Goal: Book appointment/travel/reservation

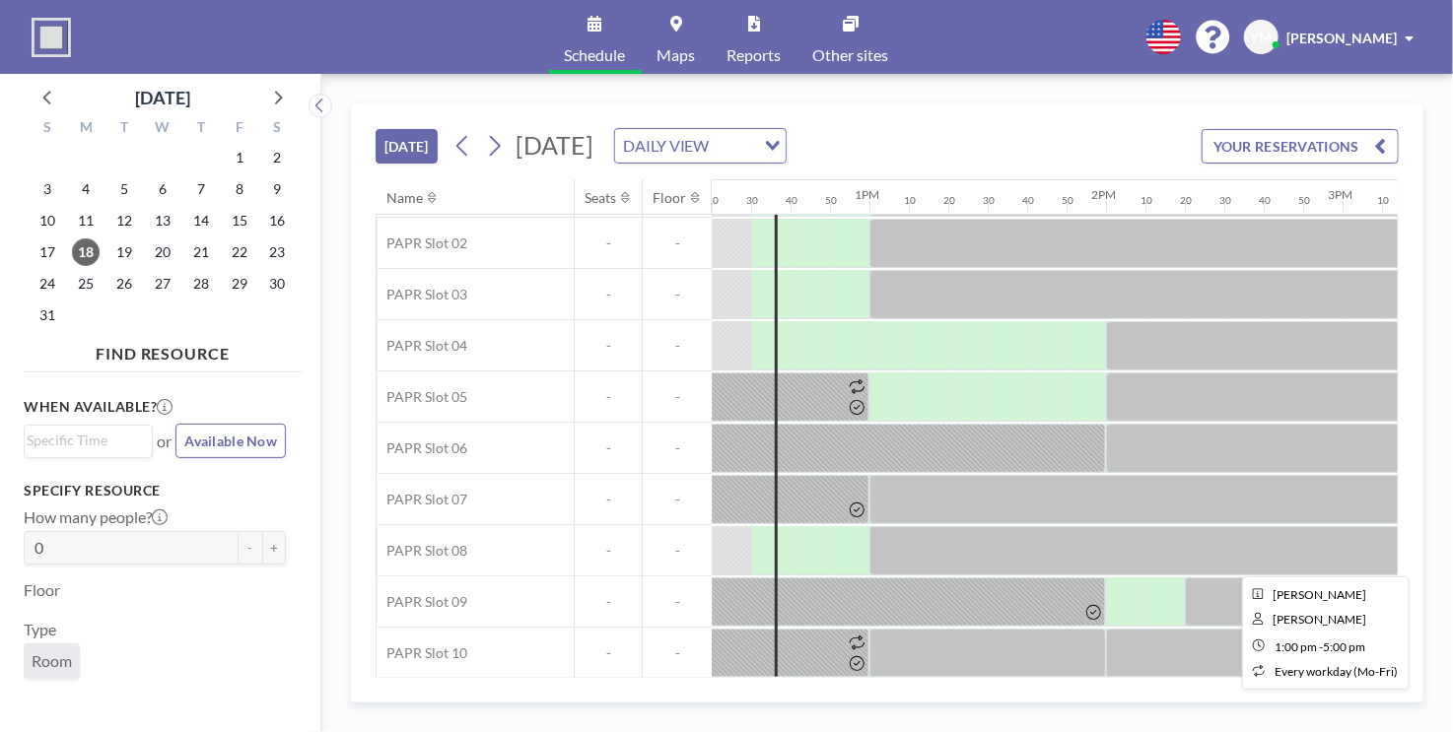
scroll to position [108, 2917]
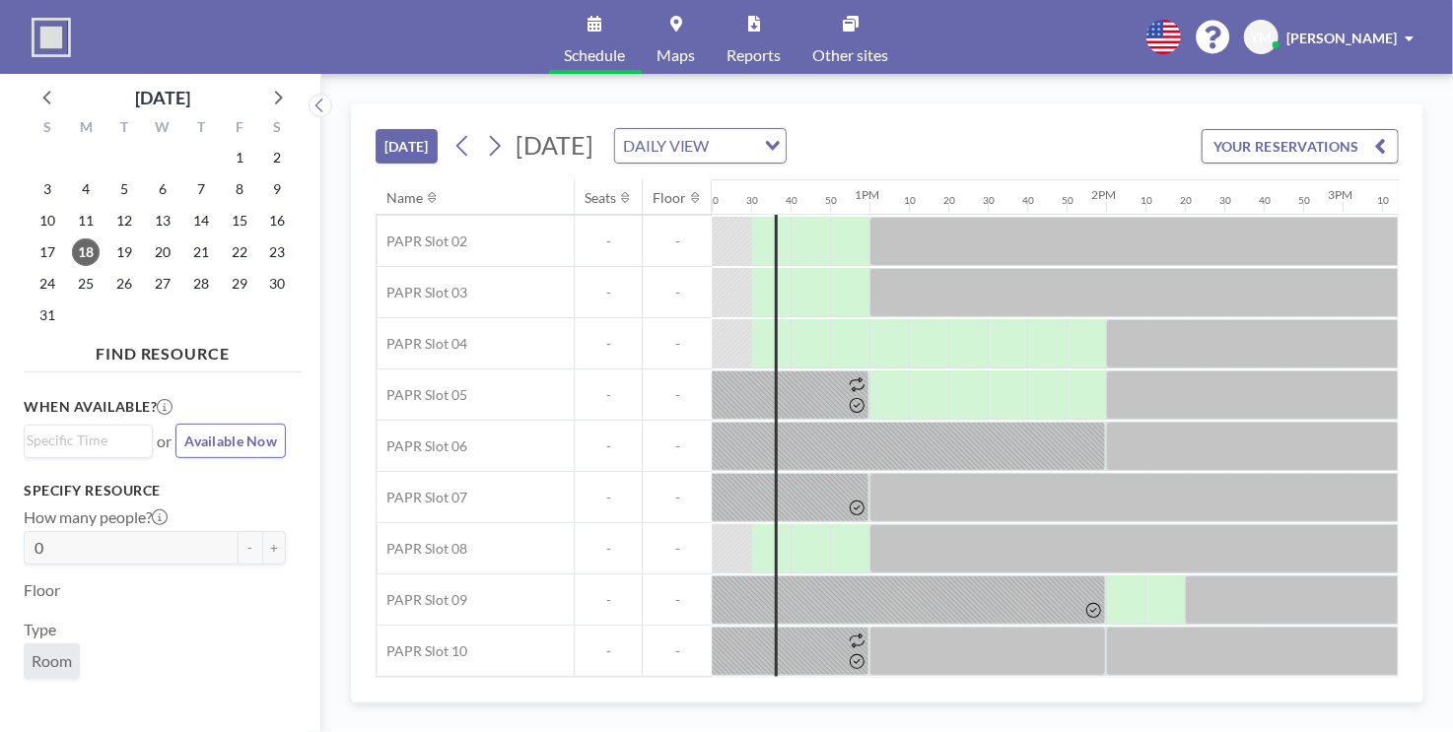
click at [501, 147] on icon at bounding box center [495, 146] width 11 height 21
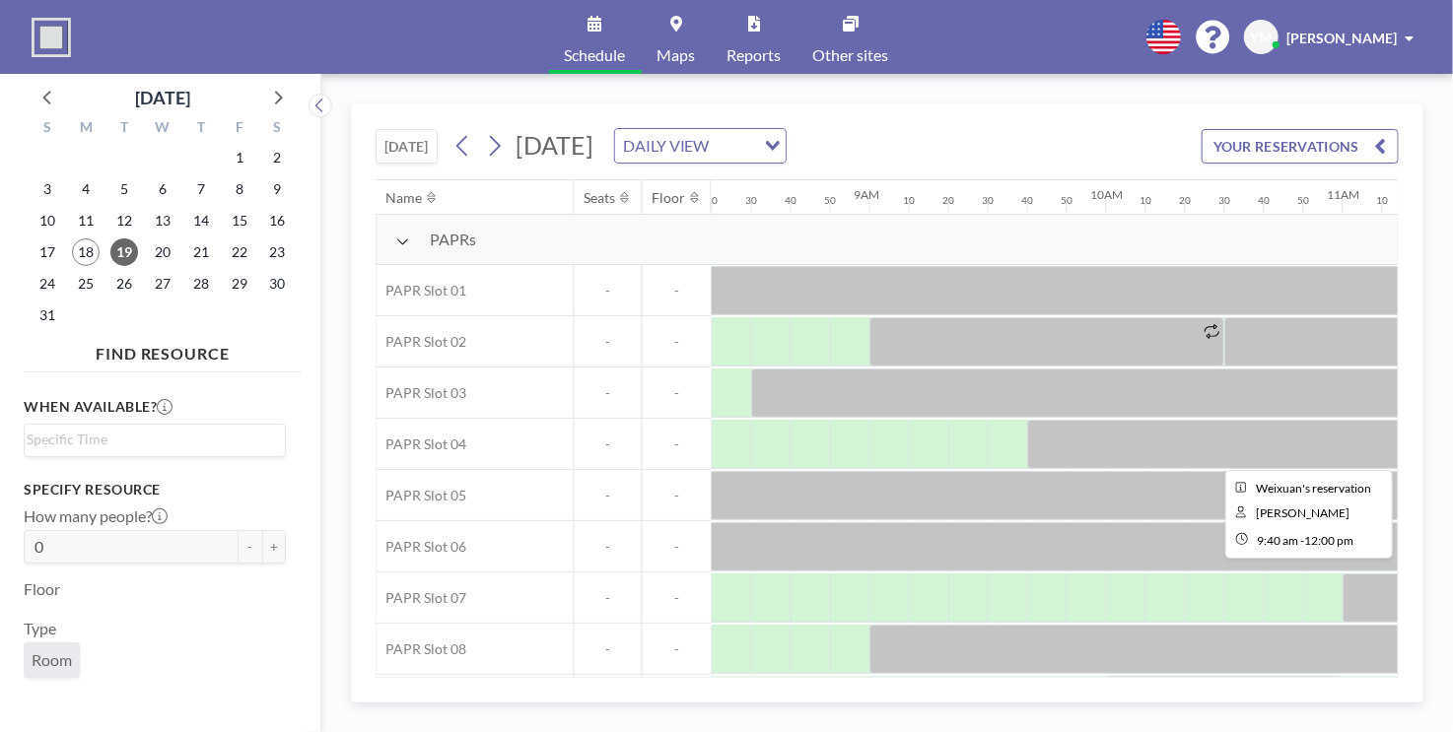
scroll to position [99, 1971]
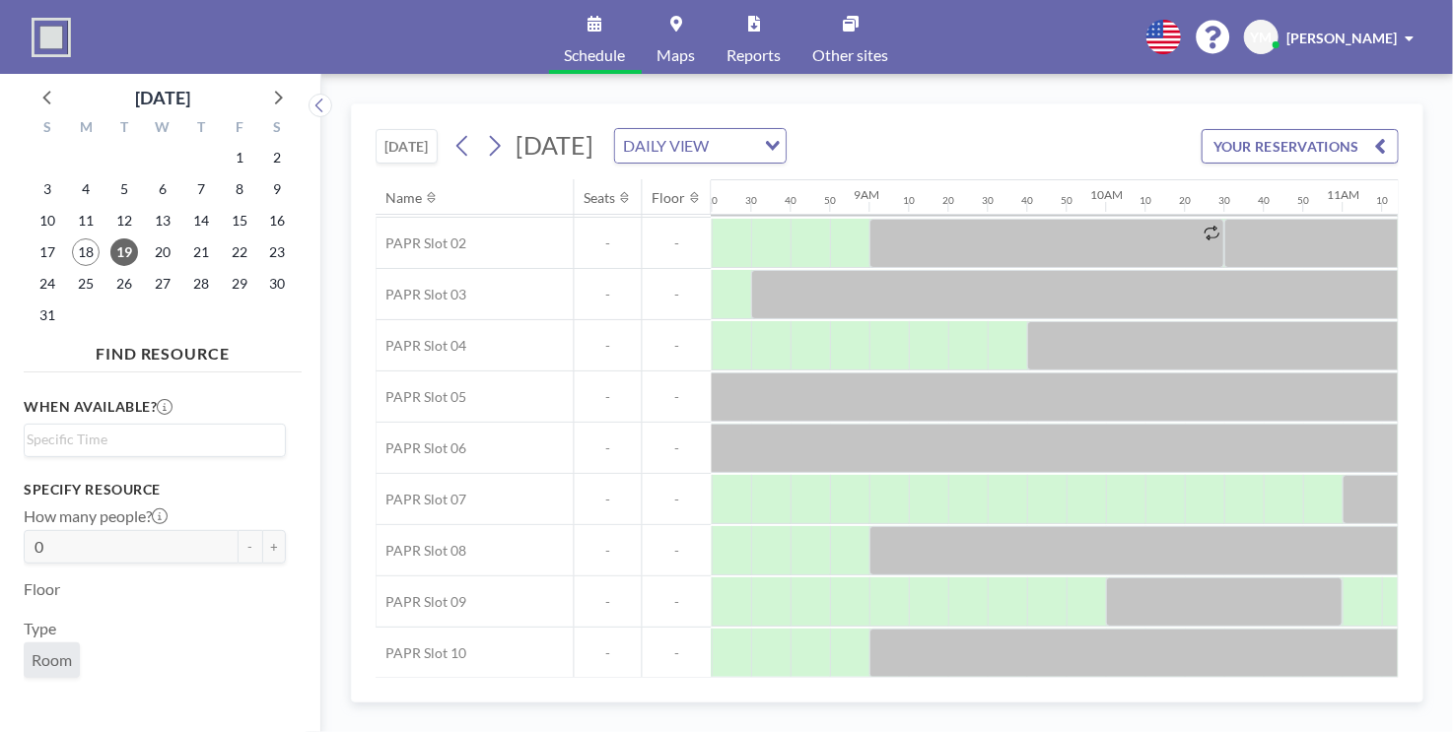
drag, startPoint x: 832, startPoint y: 678, endPoint x: 953, endPoint y: 678, distance: 121.2
click at [953, 678] on div "[DATE] [DATE] DAILY VIEW Loading... YOUR RESERVATIONS Name Seats Floor 12AM 10 …" at bounding box center [887, 402] width 1072 height 599
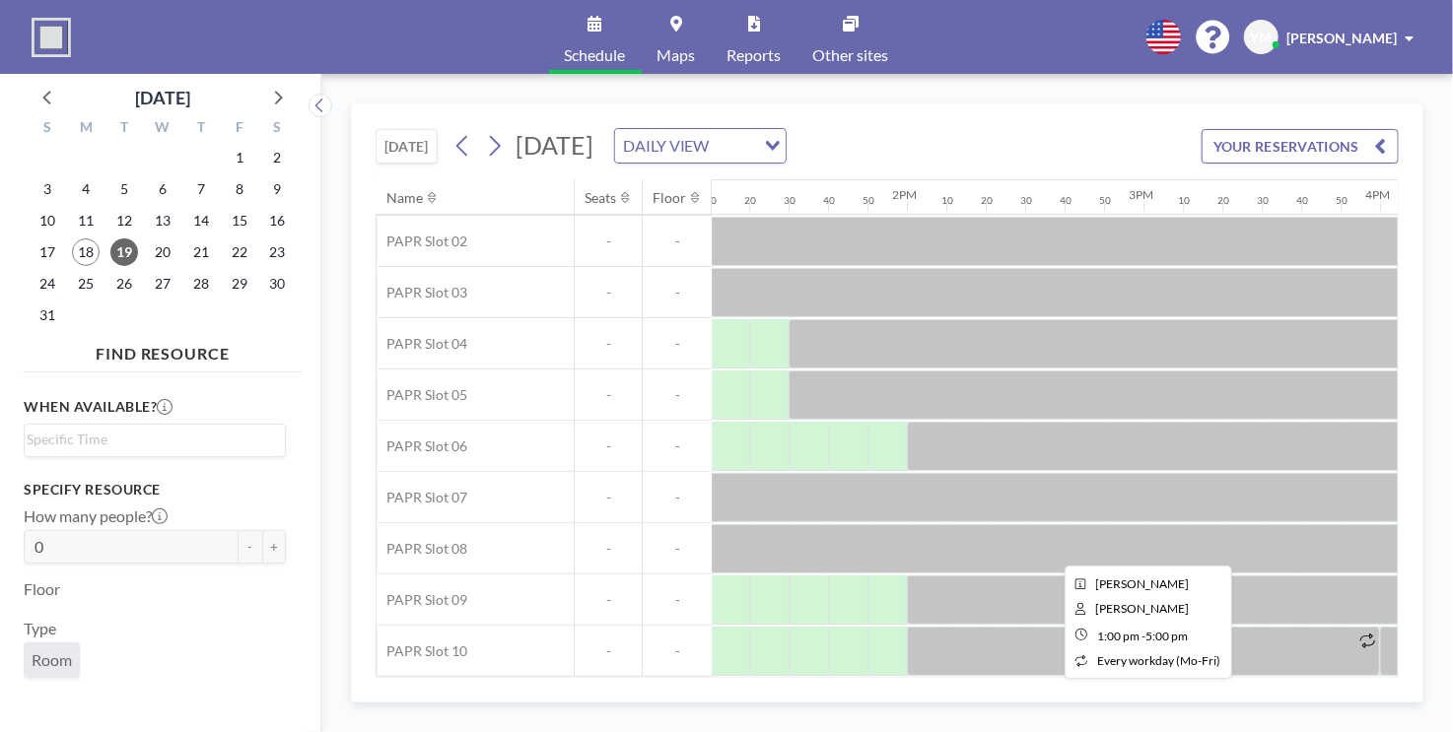
scroll to position [0, 3116]
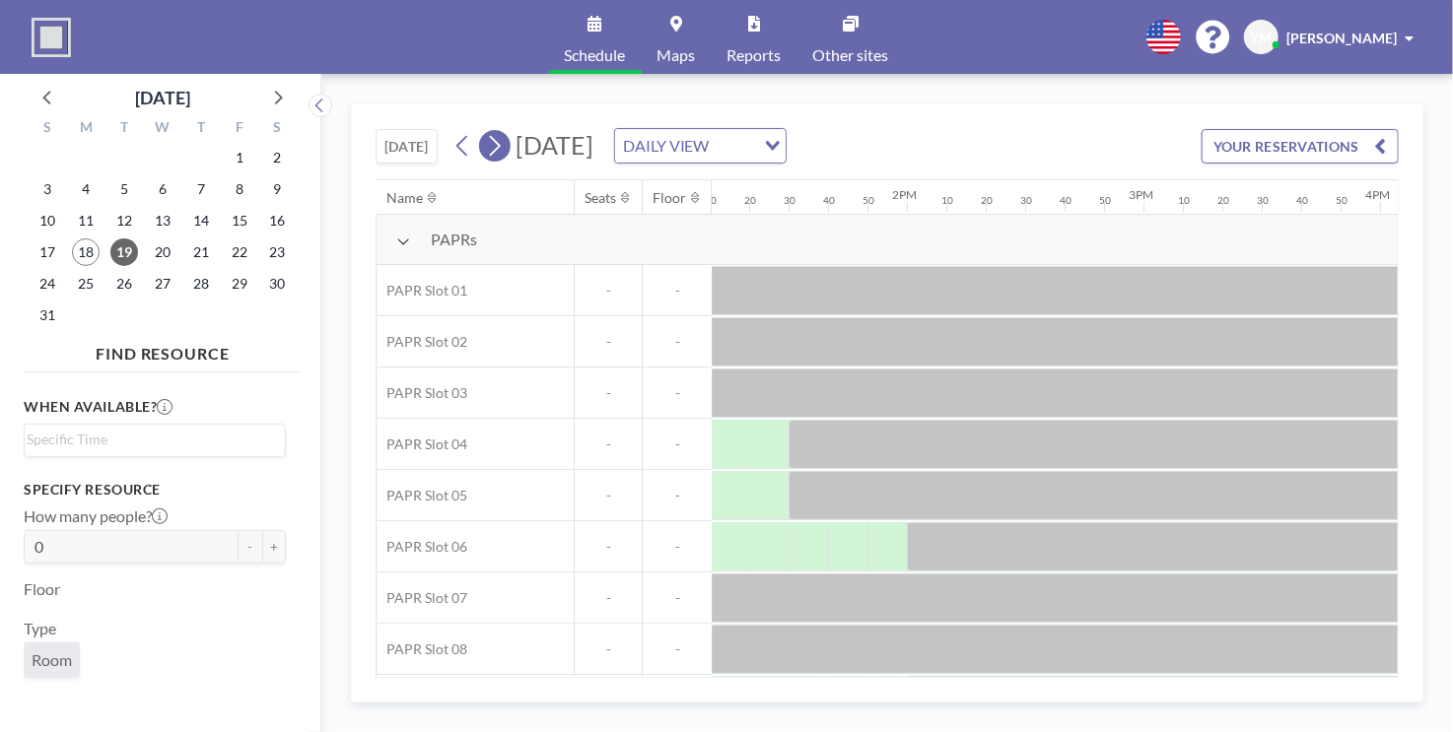
click at [504, 152] on icon at bounding box center [494, 146] width 19 height 30
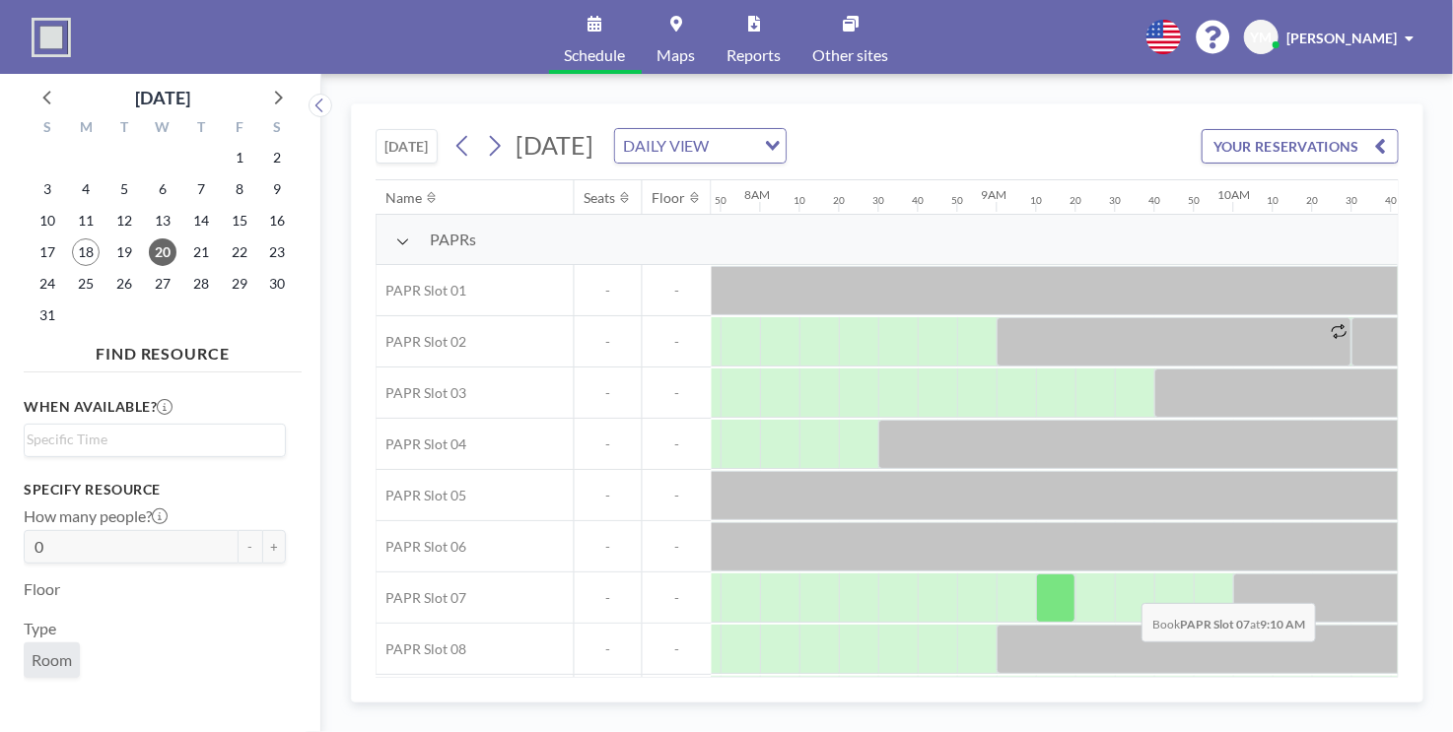
scroll to position [0, 1853]
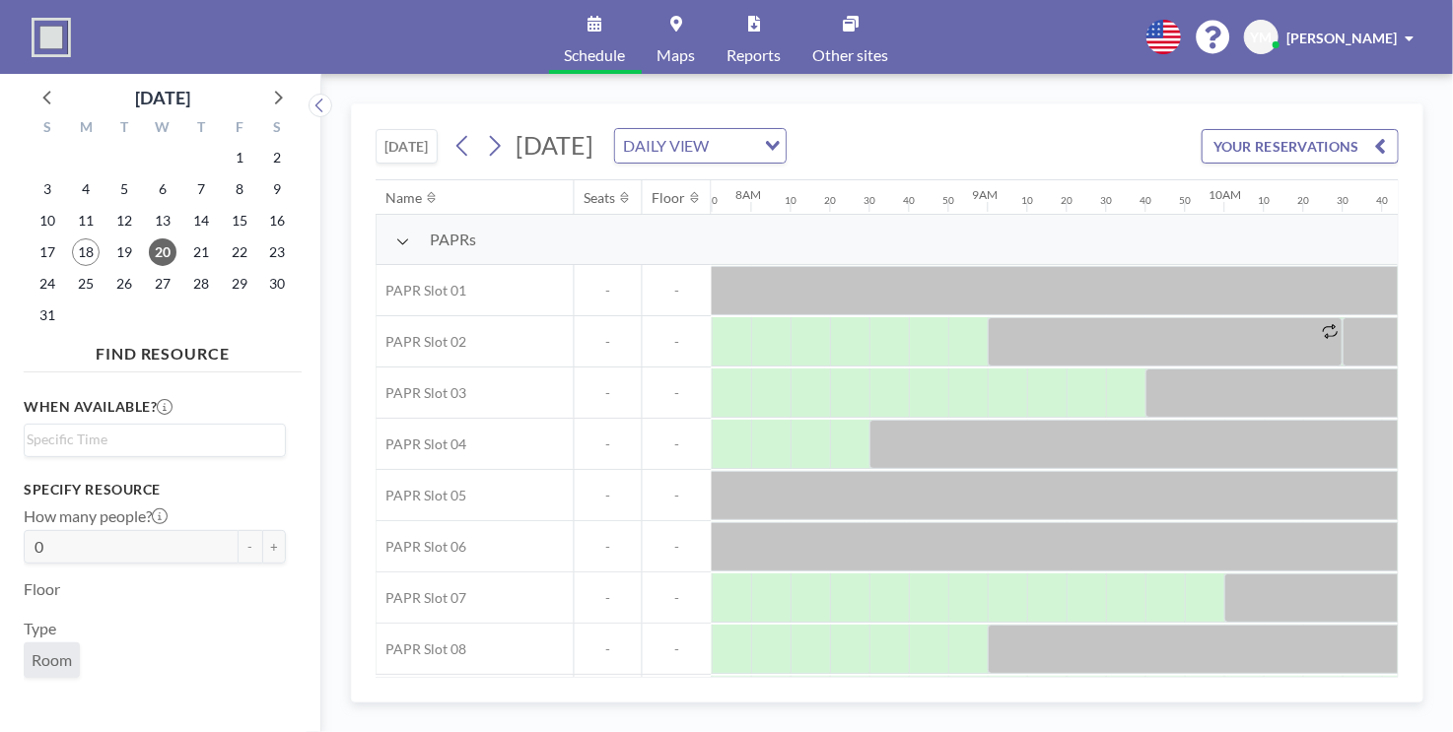
click at [840, 673] on div "Name Seats Floor 12AM 10 20 30 40 50 1AM 10 20 30 40 50 2AM 10 20 30 40 50 3AM …" at bounding box center [886, 428] width 1023 height 499
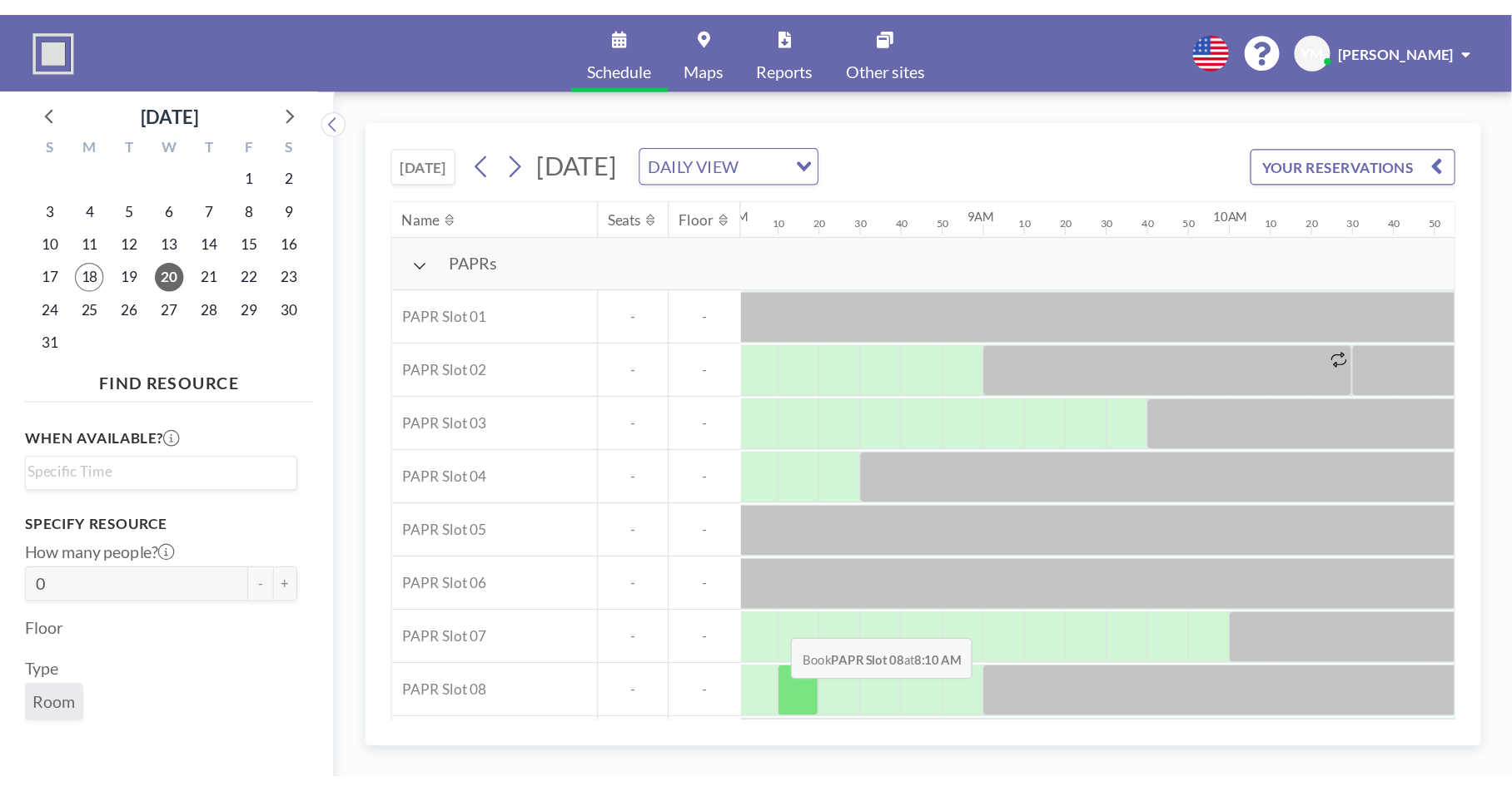
scroll to position [0, 1618]
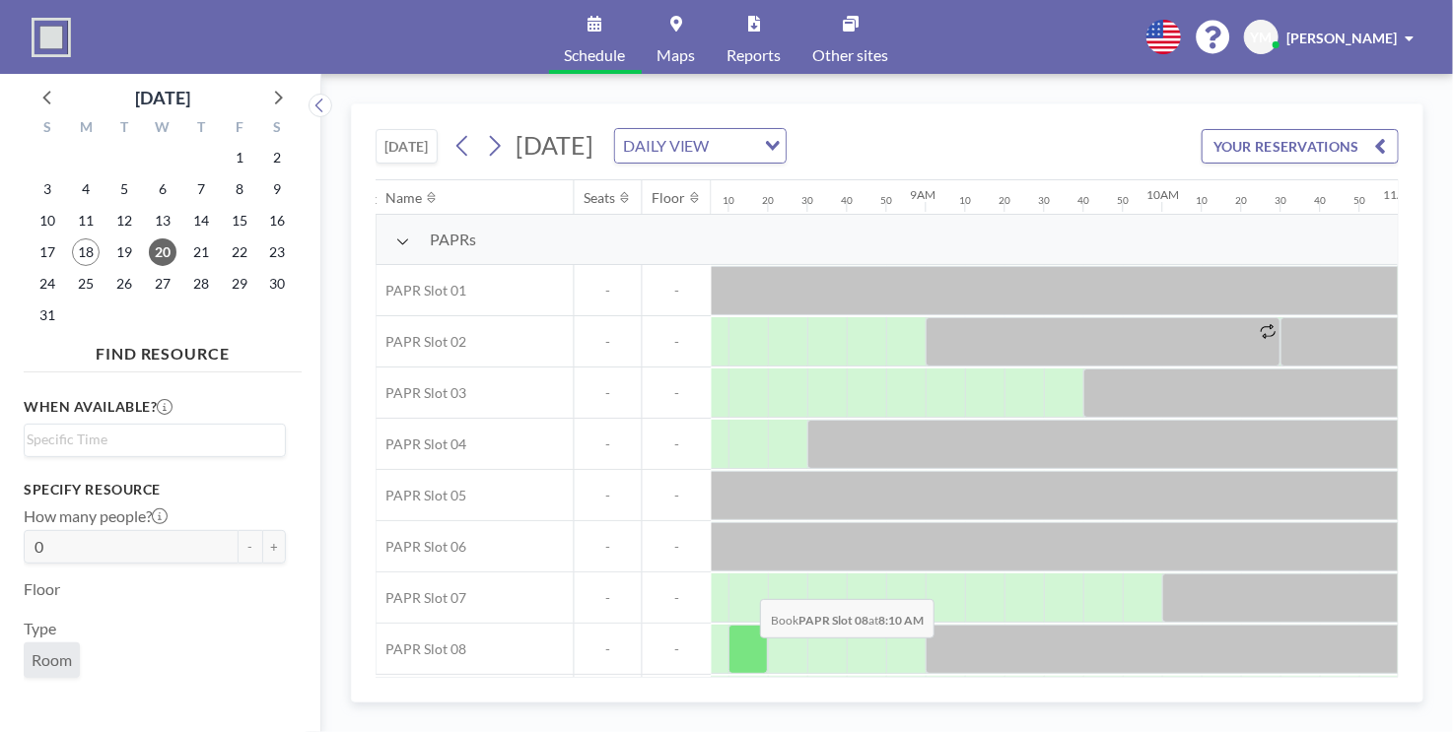
drag, startPoint x: 944, startPoint y: 677, endPoint x: 744, endPoint y: 651, distance: 201.7
click at [745, 651] on div "Name Seats Floor 12AM 10 20 30 40 50 1AM 10 20 30 40 50 2AM 10 20 30 40 50 3AM …" at bounding box center [1467, 478] width 6011 height 597
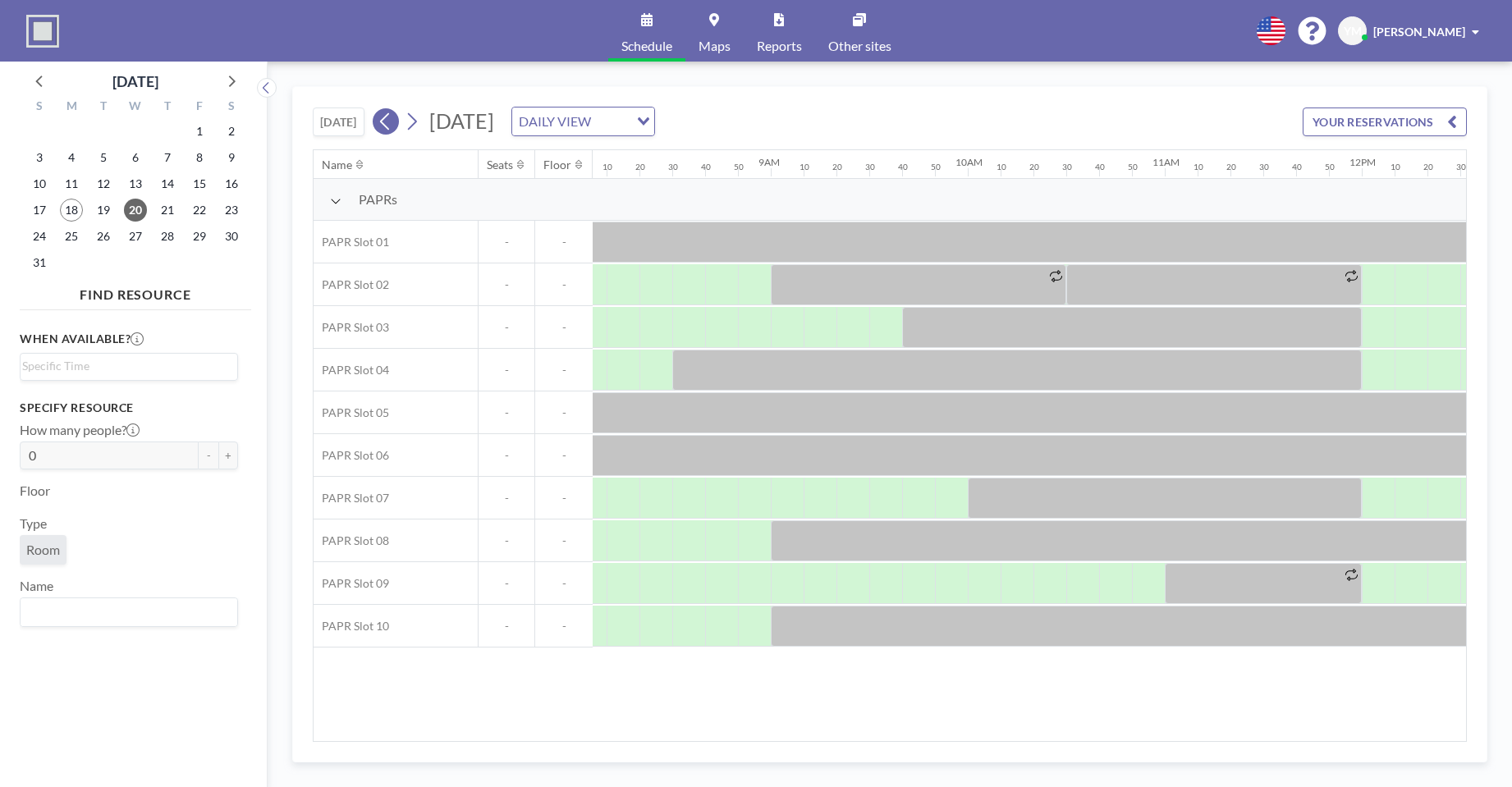
click at [377, 117] on button at bounding box center [386, 122] width 27 height 27
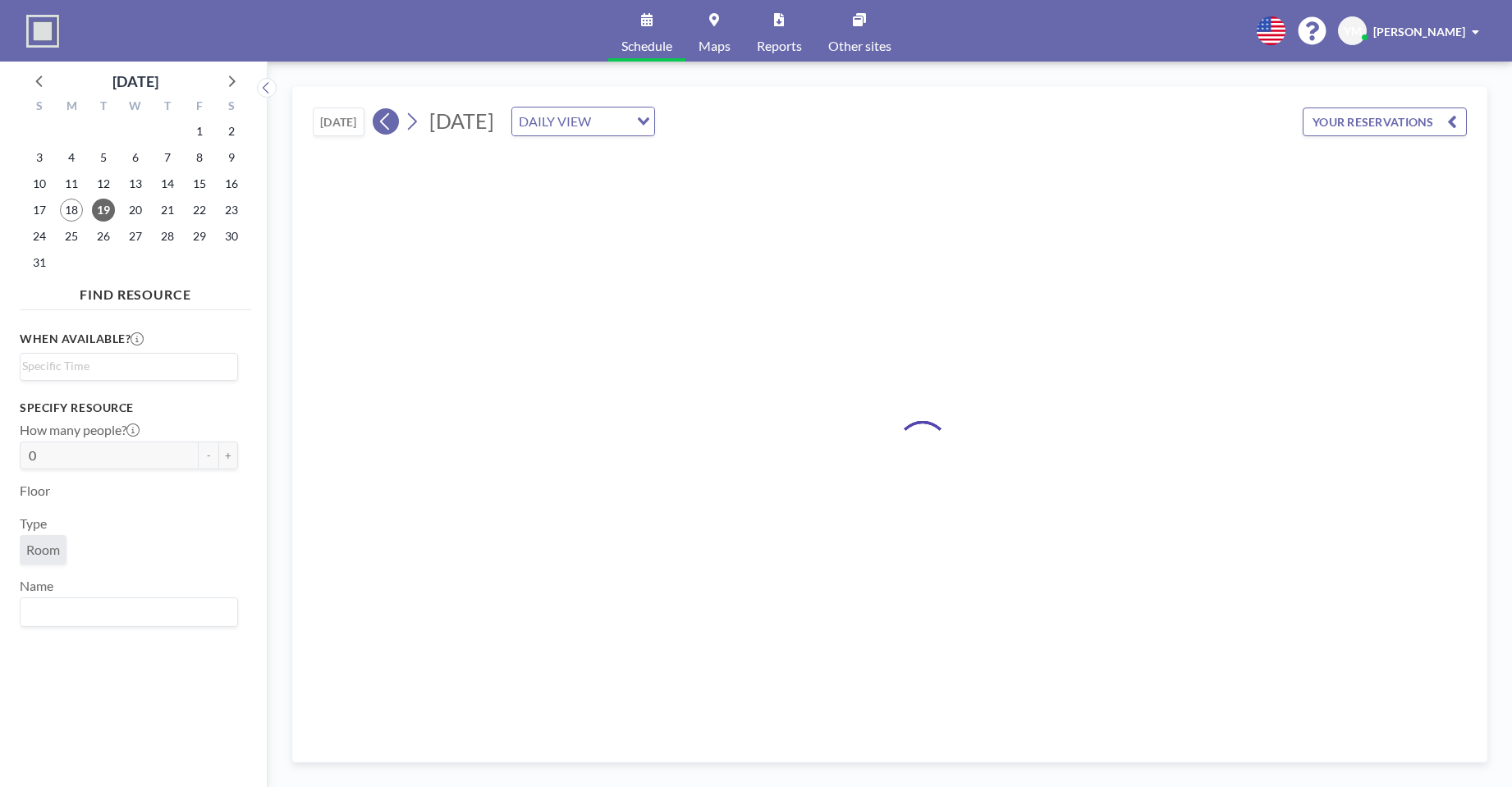
click at [377, 117] on button at bounding box center [386, 122] width 27 height 27
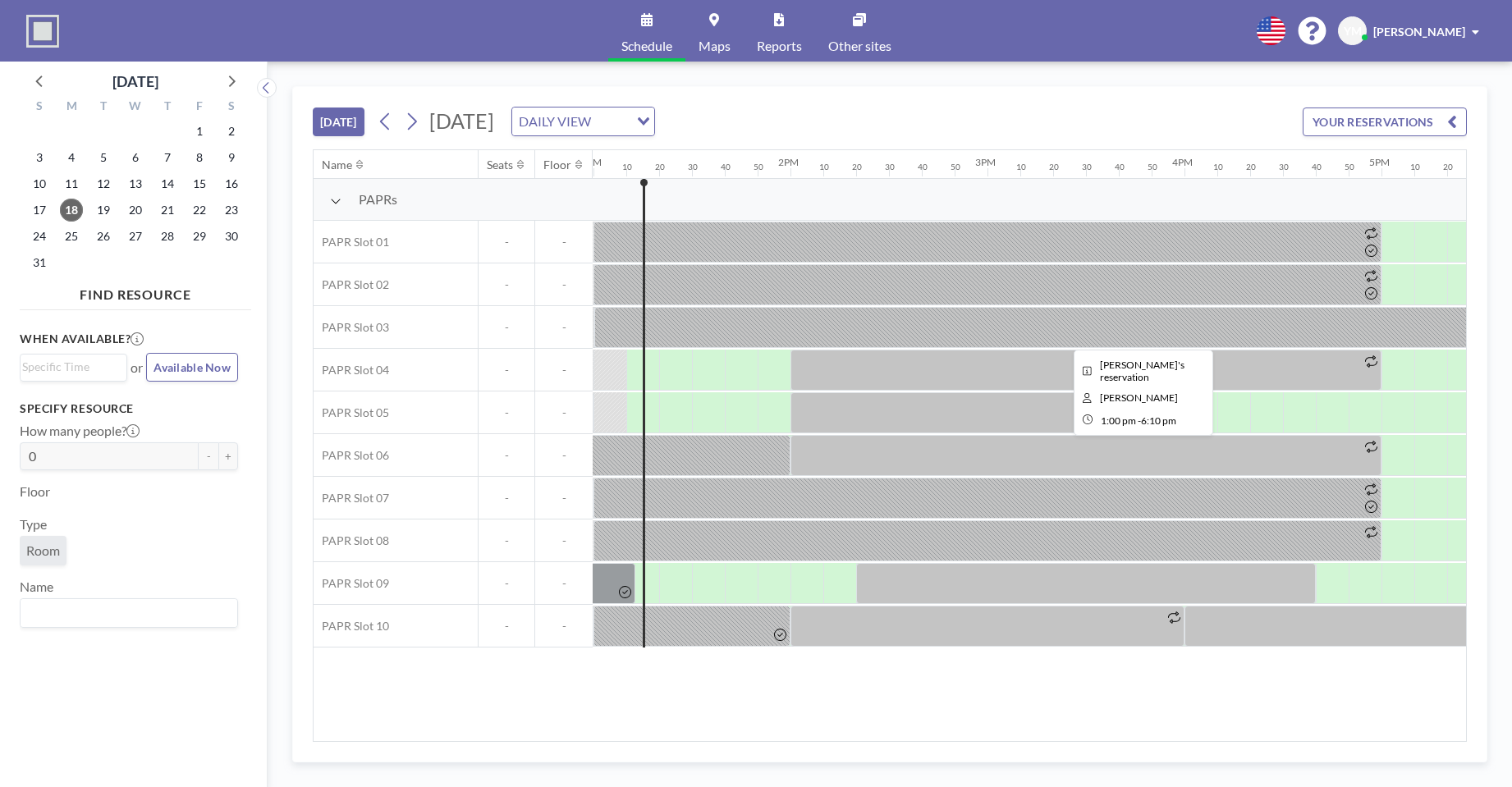
scroll to position [0, 2562]
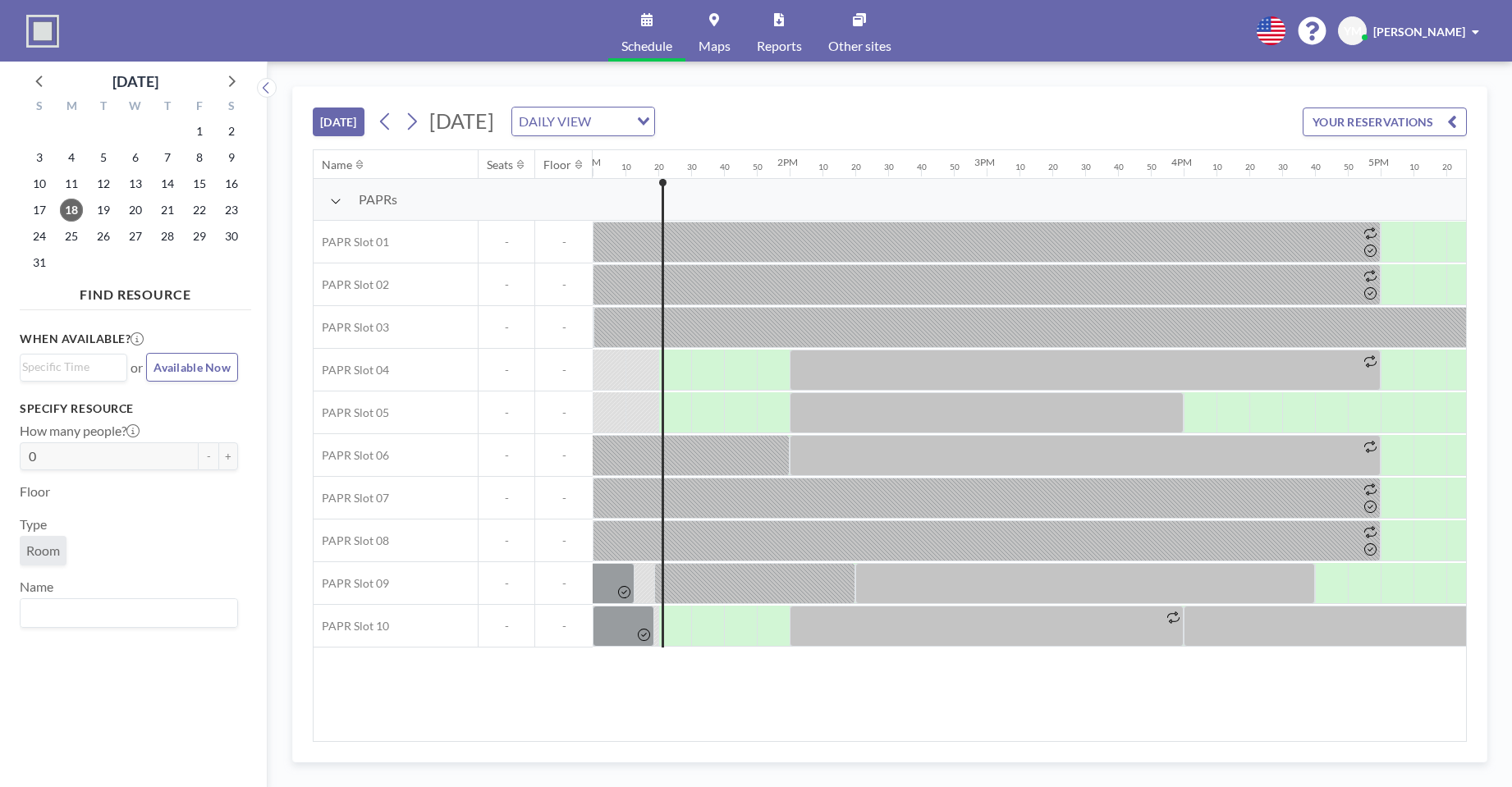
click at [627, 129] on input "Search for option" at bounding box center [611, 122] width 31 height 22
click at [758, 148] on li "DAILY VIEW" at bounding box center [749, 151] width 141 height 24
click at [200, 207] on span "22" at bounding box center [200, 210] width 23 height 23
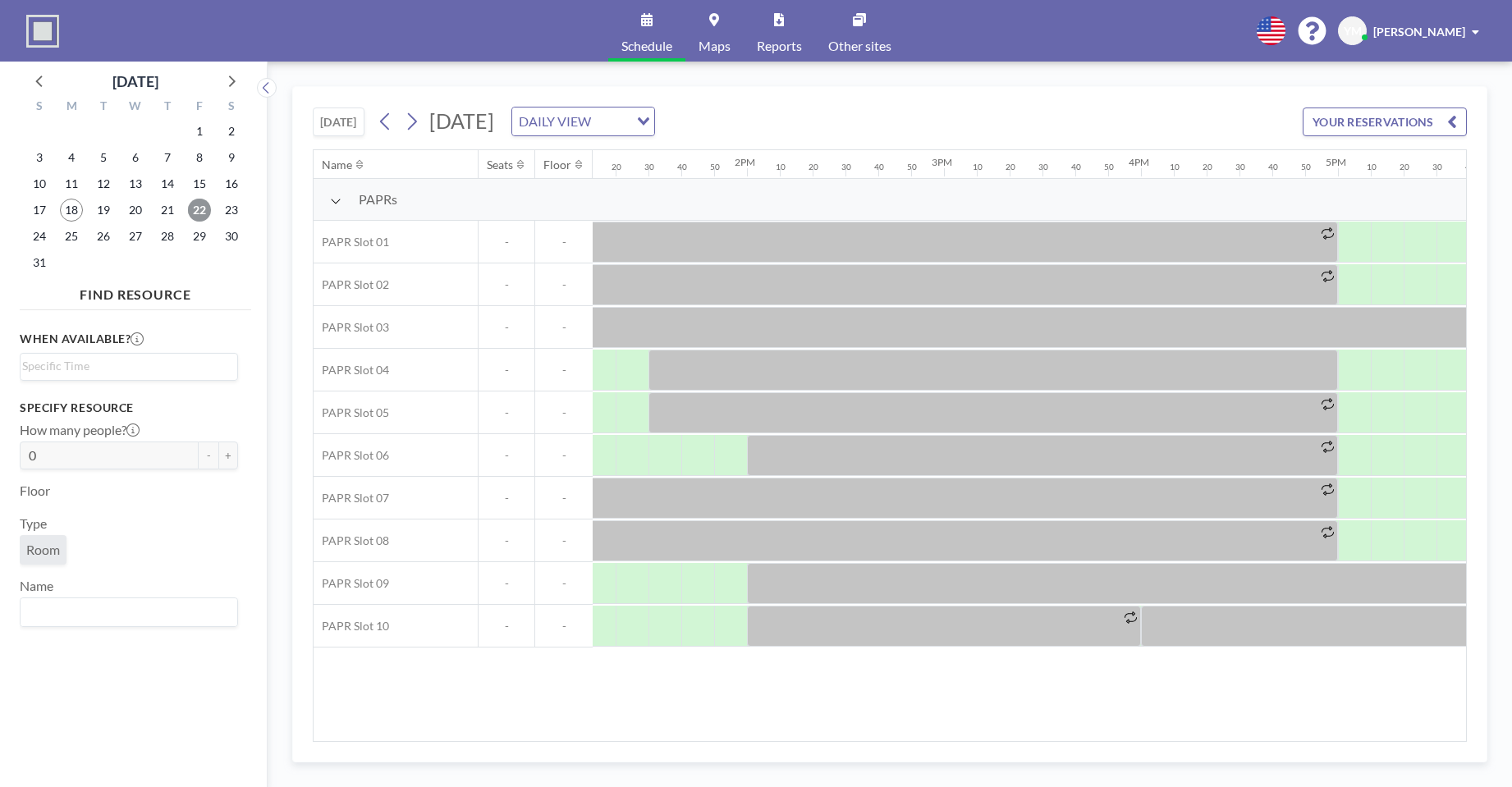
scroll to position [0, 2600]
click at [68, 207] on span "18" at bounding box center [72, 210] width 23 height 23
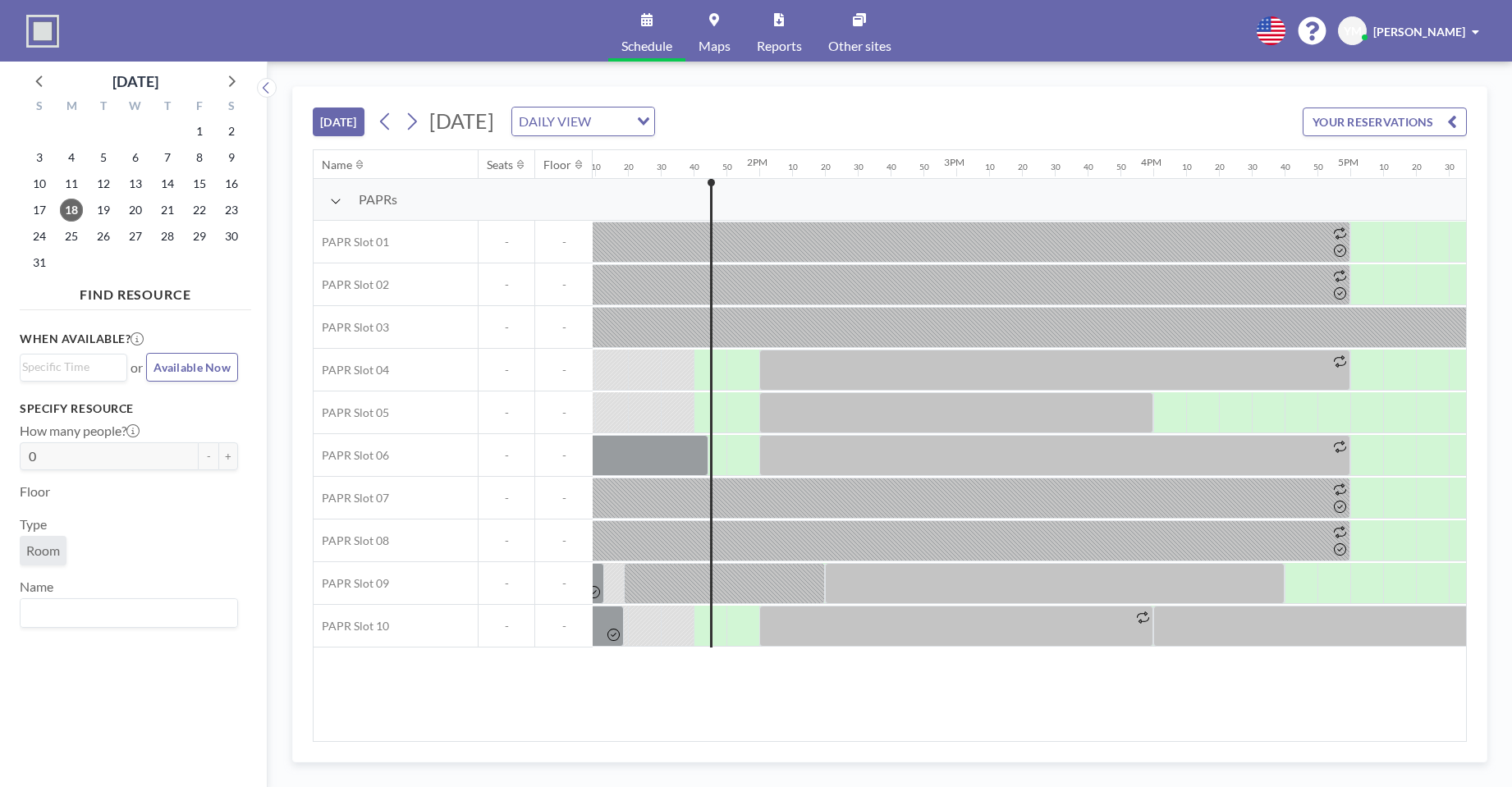
scroll to position [0, 2594]
